Goal: Task Accomplishment & Management: Manage account settings

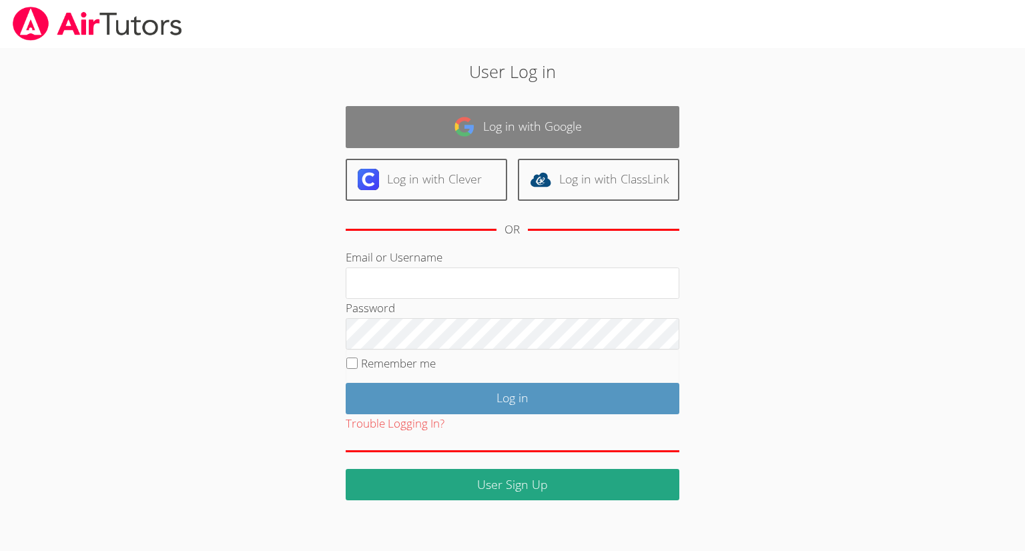
type input "[EMAIL_ADDRESS][DOMAIN_NAME]"
click at [553, 133] on link "Log in with Google" at bounding box center [513, 127] width 334 height 42
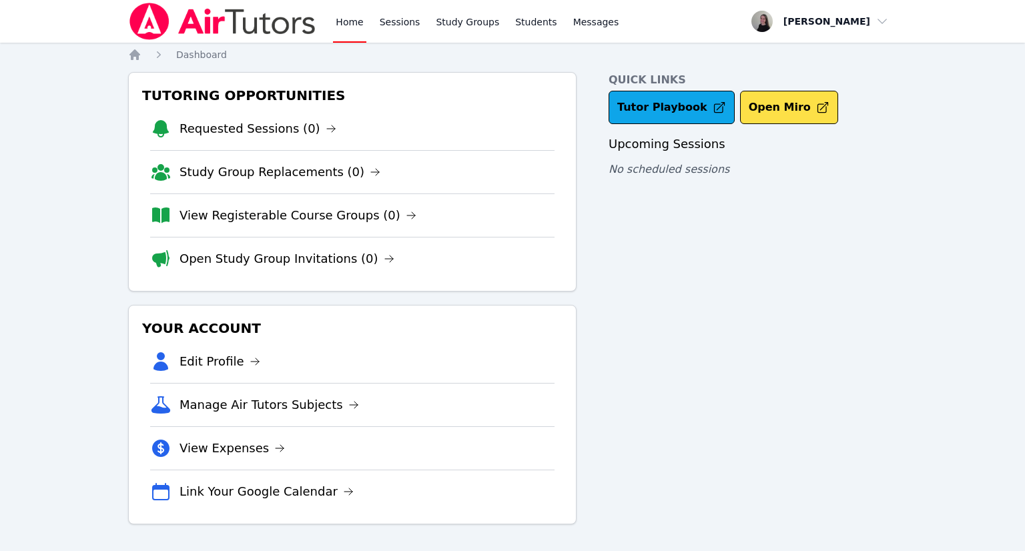
click at [252, 32] on img at bounding box center [222, 21] width 189 height 37
